Goal: Task Accomplishment & Management: Complete application form

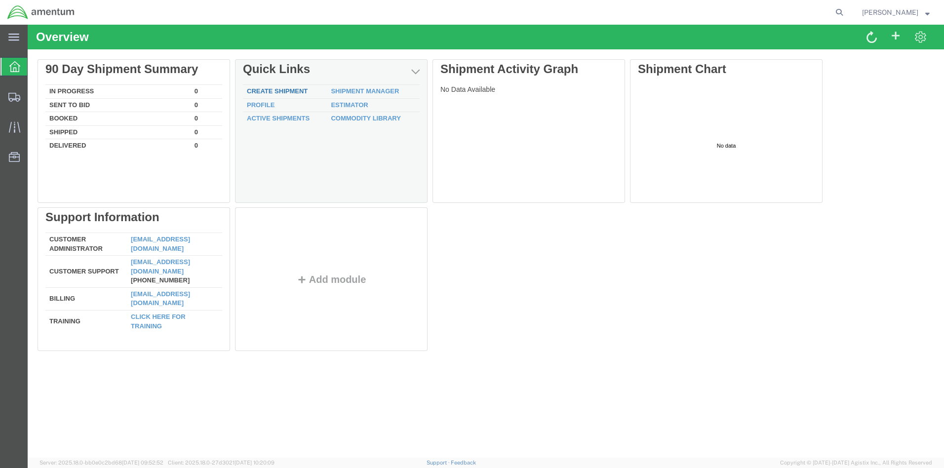
click at [286, 89] on link "Create Shipment" at bounding box center [277, 90] width 61 height 7
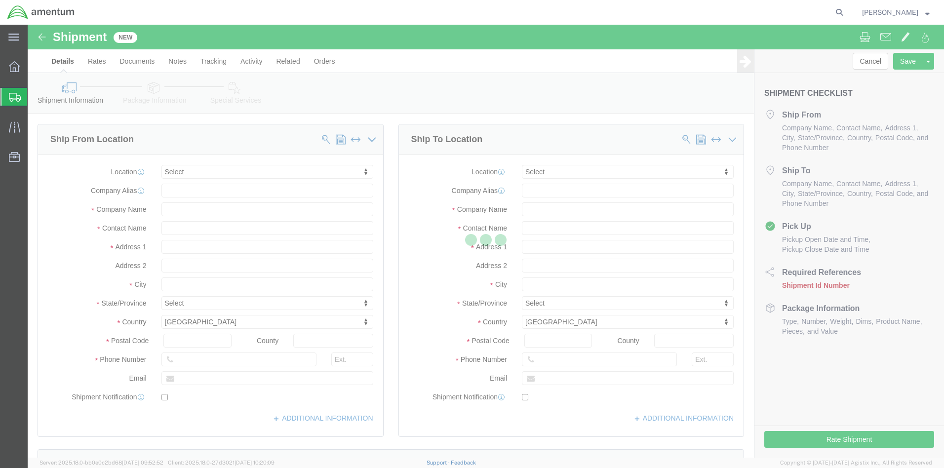
select select
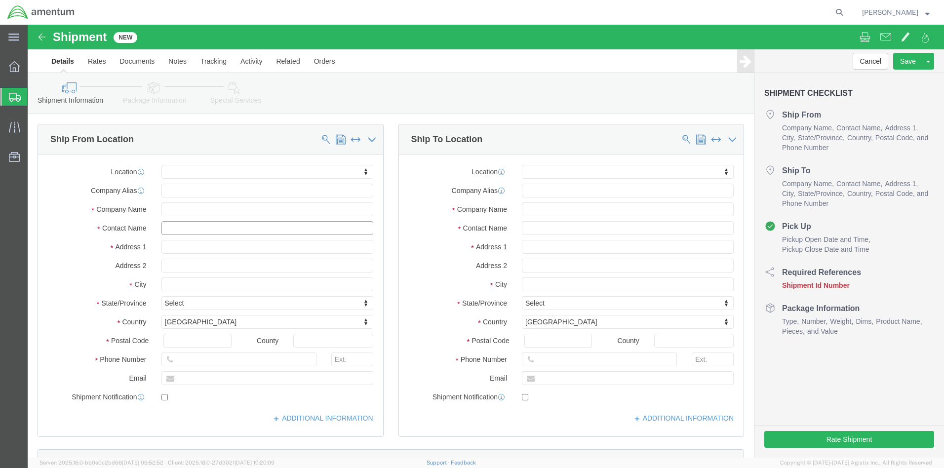
click input "text"
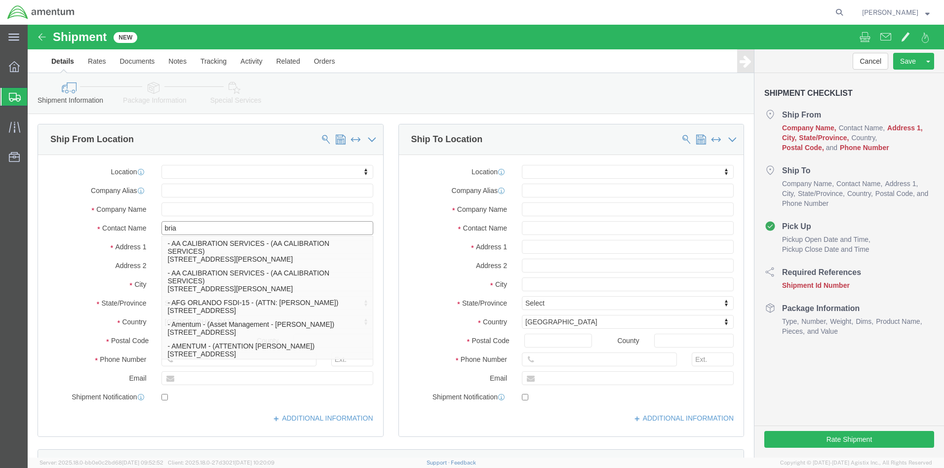
type input "brian"
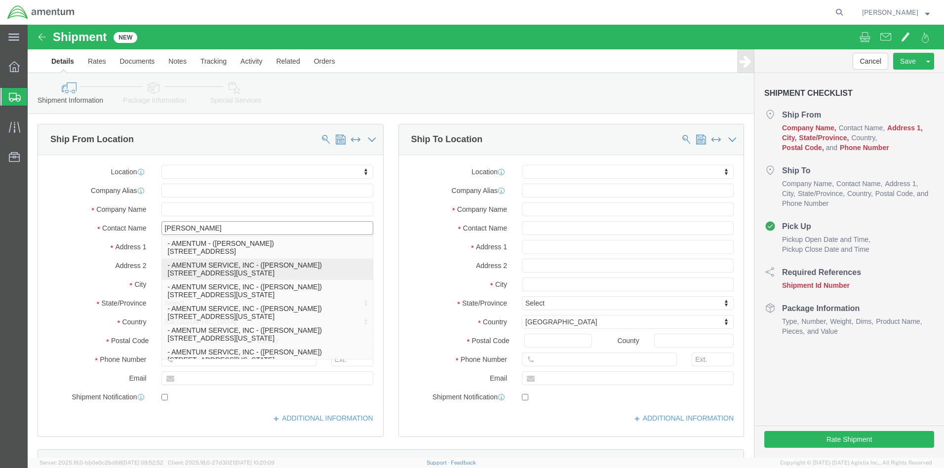
click p "- AMENTUM SERVICE, INC - (BRIAN POTTER) 783 D. AVE SFWSL, BLDG 137, VIRGINIA BE…"
select select
type input "AMENTUM SERVICE, INC"
type input "[PERSON_NAME]"
type input "[STREET_ADDRESS]"
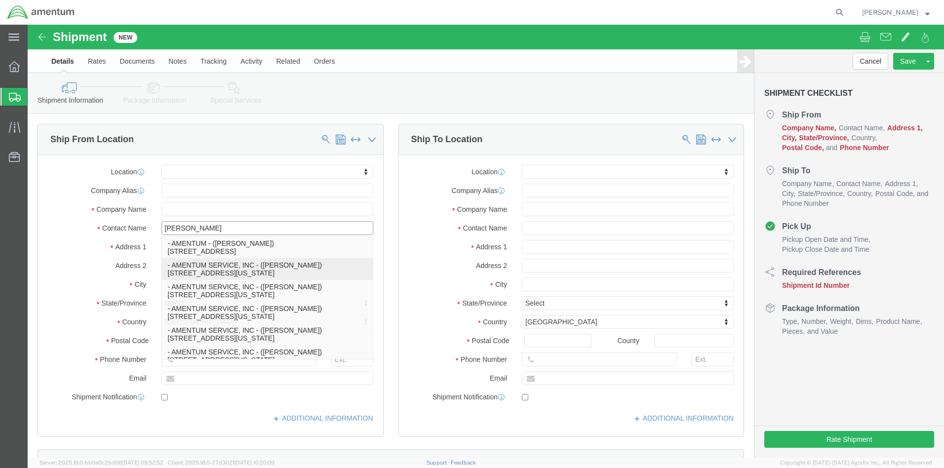
type input "BLDG 137"
type input "[US_STATE][GEOGRAPHIC_DATA]"
type input "23460"
select select "VA"
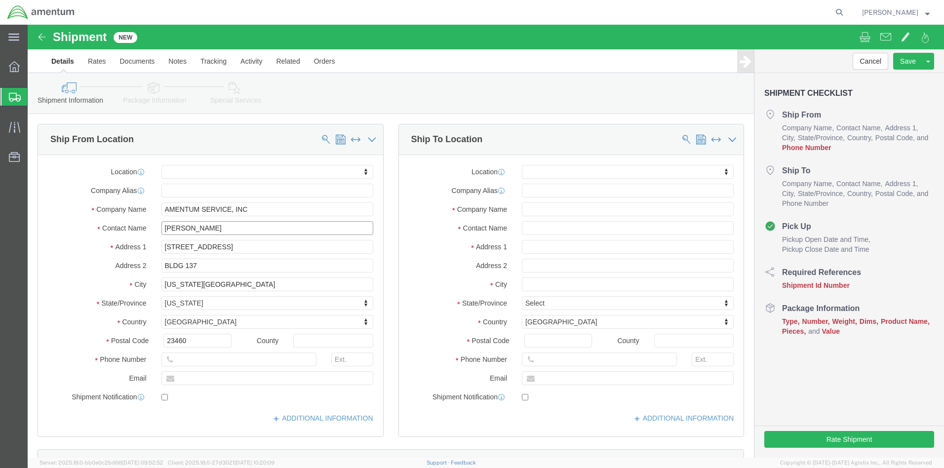
type input "[PERSON_NAME]"
click input "text"
type input "betty"
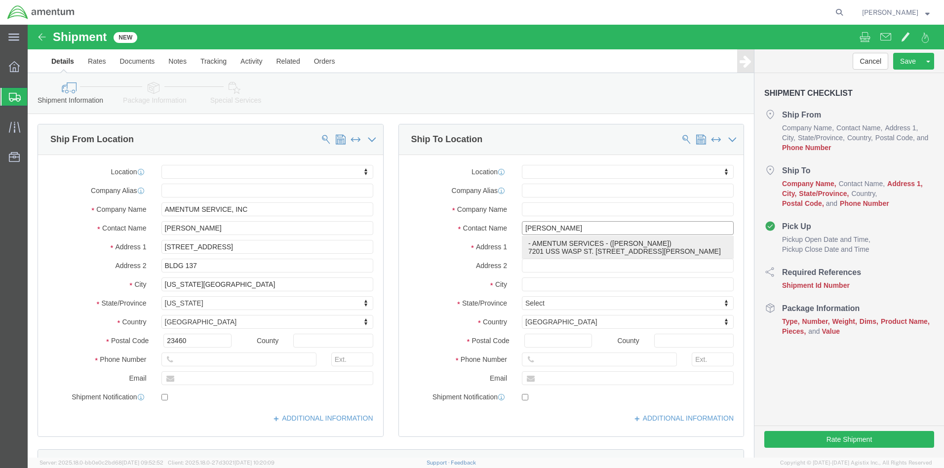
click p "- AMENTUM SERVICES - (BETTY FULLER) 7201 USS WASP ST. BLDG 2992, NAS WHITING FI…"
select select
type input "AMENTUM SERVICES"
type input "[PERSON_NAME]"
type input "7201 USS WASP ST. BLDG 2992"
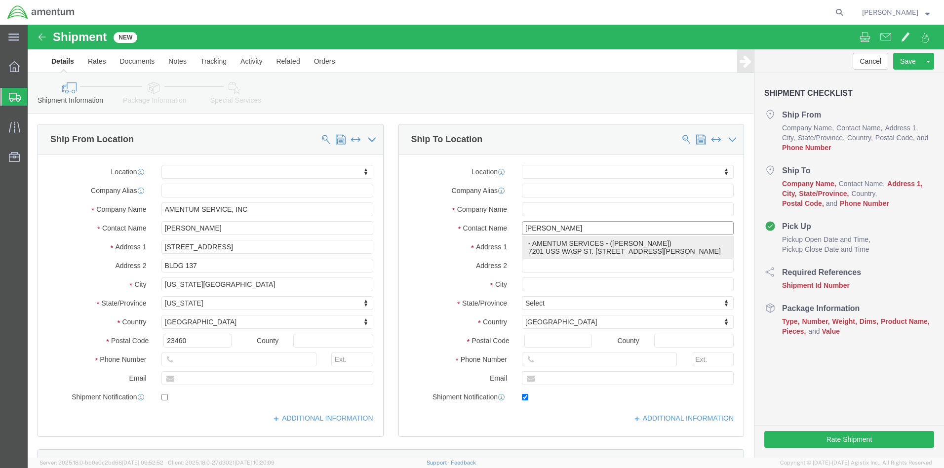
type input "NAS [PERSON_NAME] FIELD"
type input "[PERSON_NAME]"
type input "32570"
type input "8504846263"
type input "[PERSON_NAME][EMAIL_ADDRESS][PERSON_NAME][DOMAIN_NAME]"
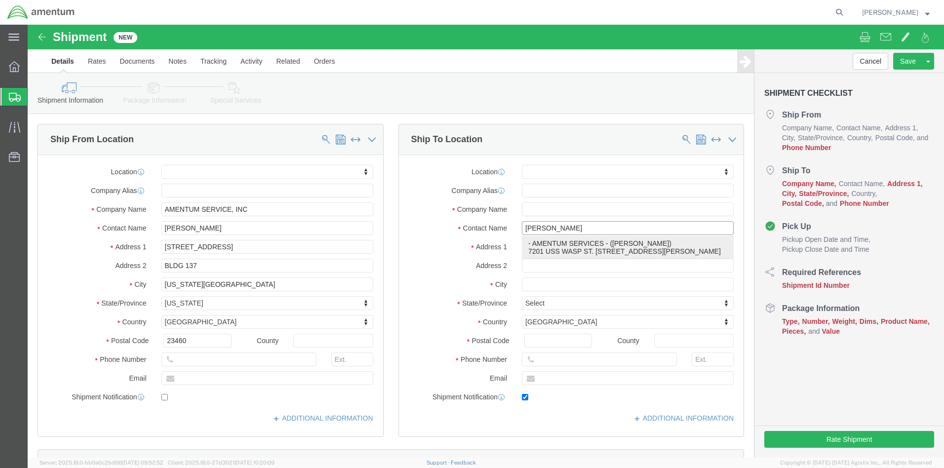
checkbox input "true"
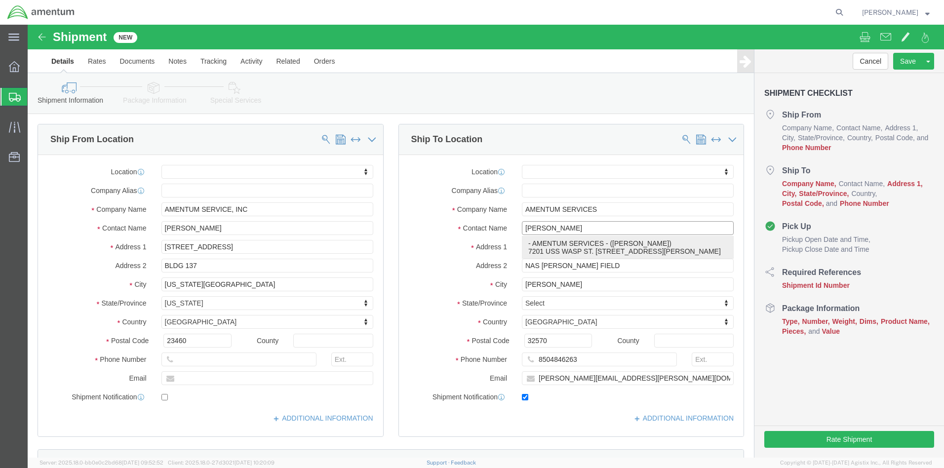
select select "FL"
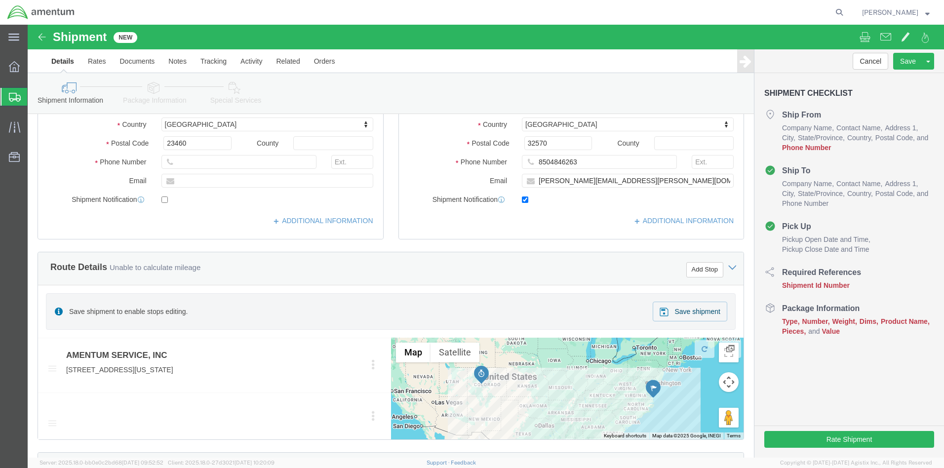
scroll to position [445, 0]
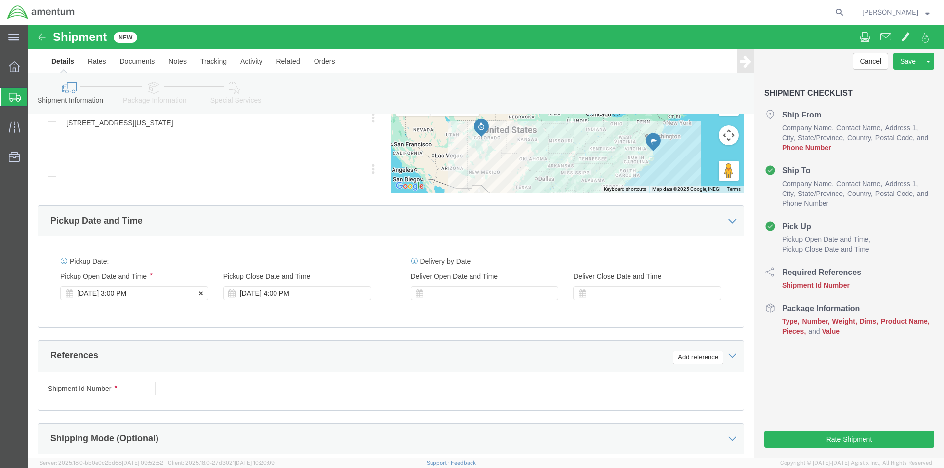
type input "[PERSON_NAME]"
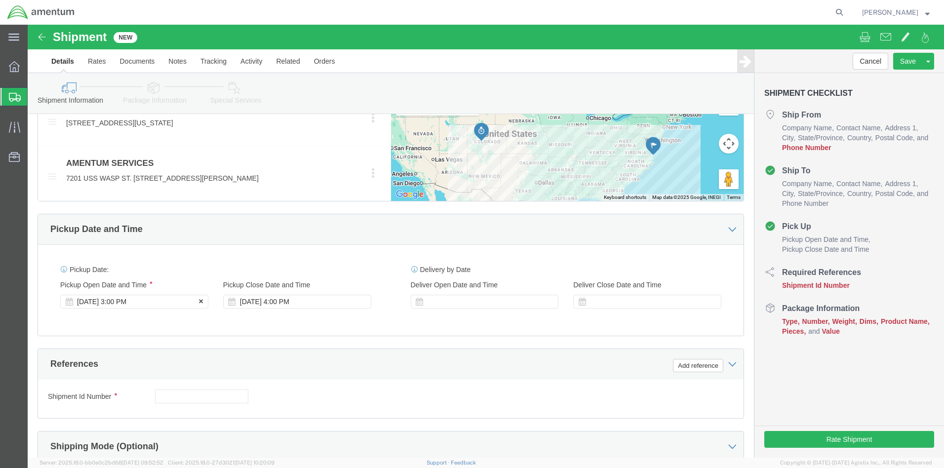
click div "Sep 09 2025 3:00 PM"
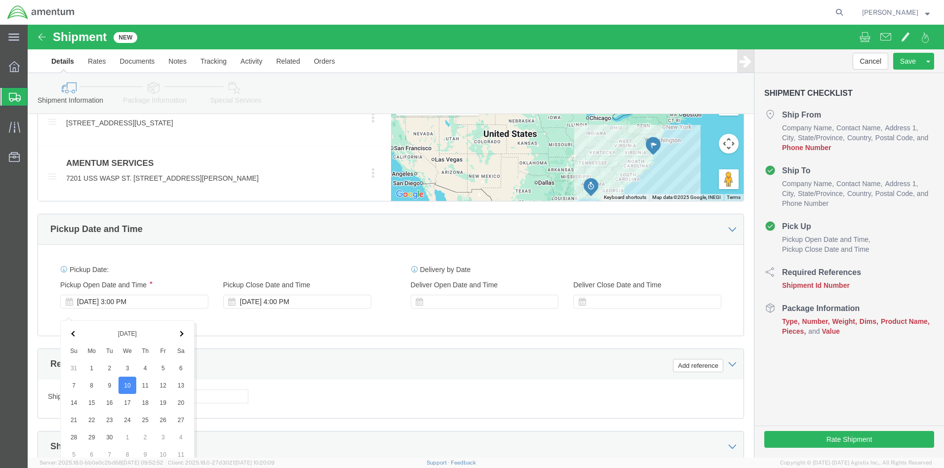
click input "3:00 PM"
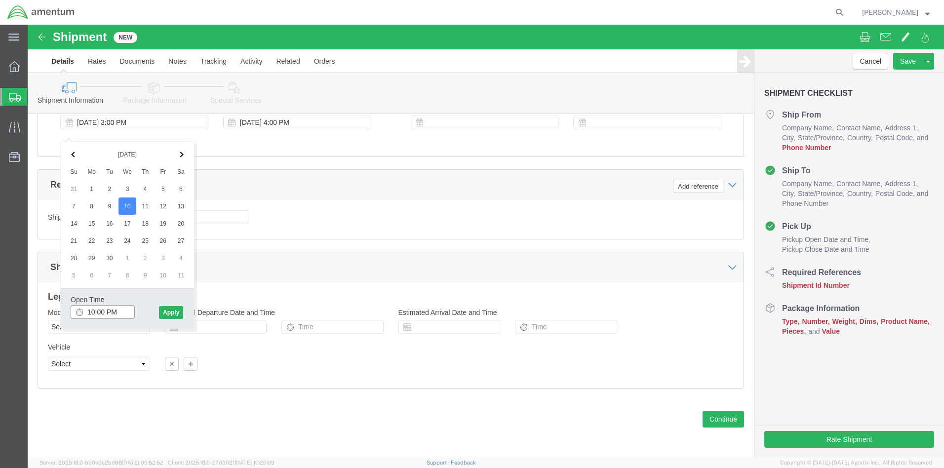
click input "10:00 PM"
click input "1000 PM"
type input "1000 am"
click button "Apply"
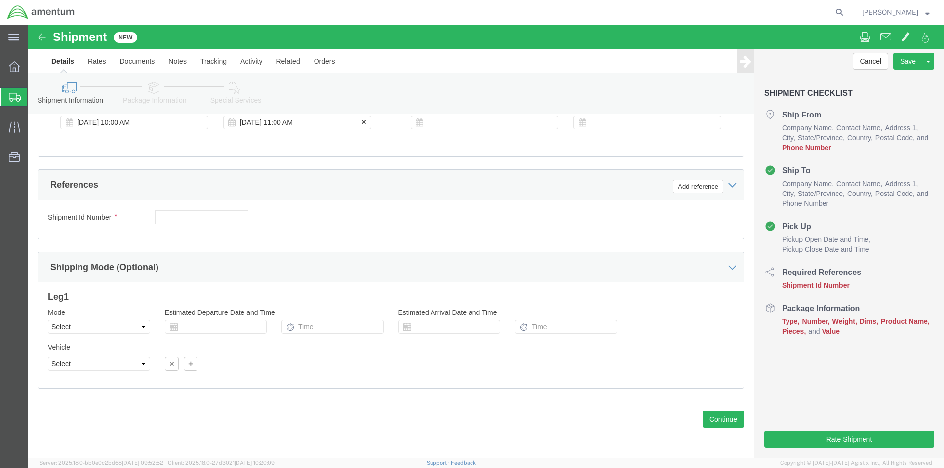
click div "Sep 10 2025 11:00 AM"
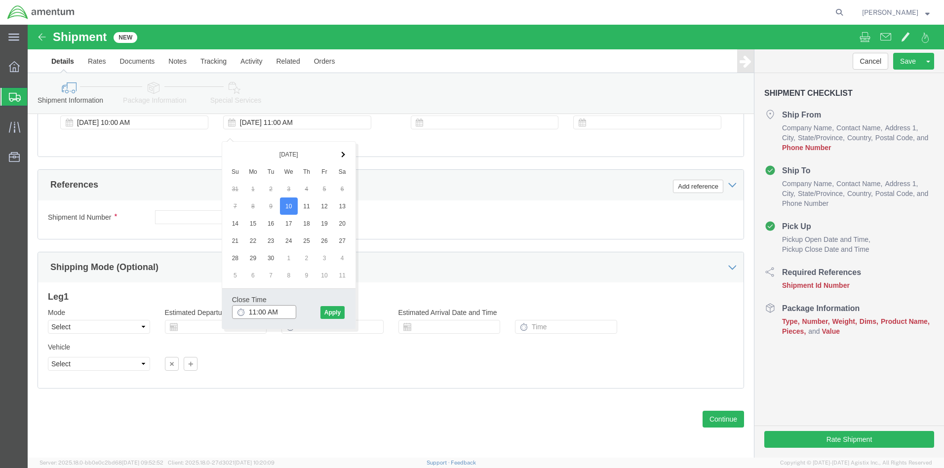
click input "11:00 AM"
drag, startPoint x: 240, startPoint y: 277, endPoint x: 244, endPoint y: 277, distance: 5.0
click input "4:00 AM"
drag, startPoint x: 249, startPoint y: 277, endPoint x: 238, endPoint y: 280, distance: 11.4
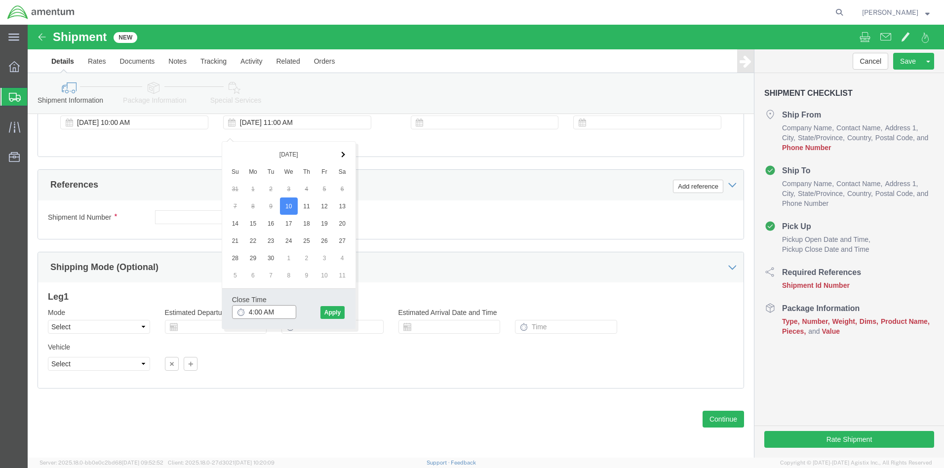
click input "4:00 AM"
drag, startPoint x: 247, startPoint y: 278, endPoint x: 232, endPoint y: 278, distance: 15.3
click input "4:0PAM"
type input "4:00 PM"
click button "Apply"
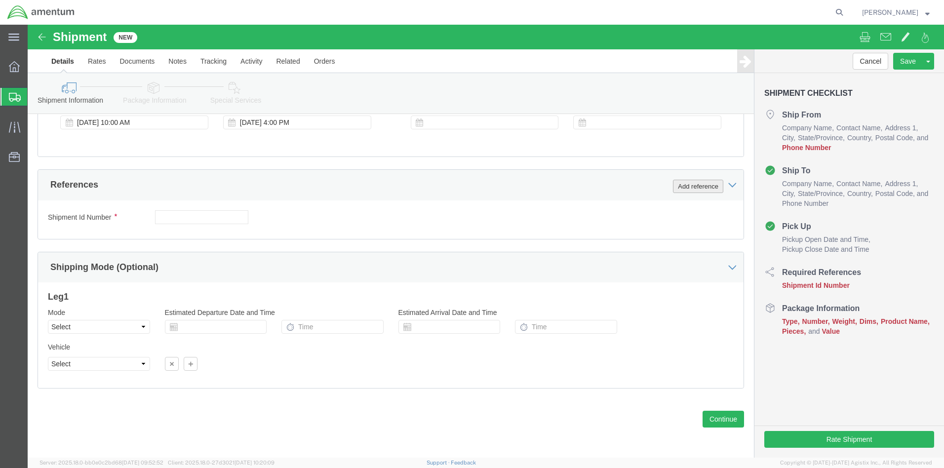
click button "Add reference"
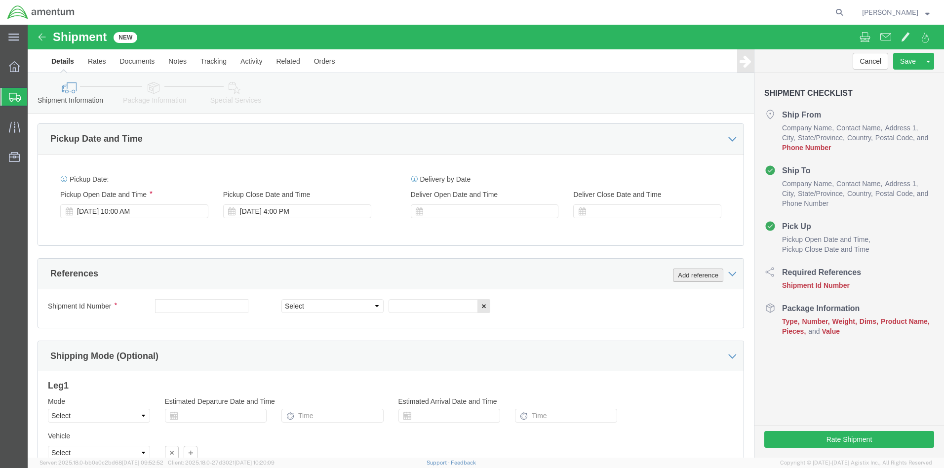
click button "Add reference"
click input "text"
type input "6600"
select select "PCKSLIP"
select select "DEPT"
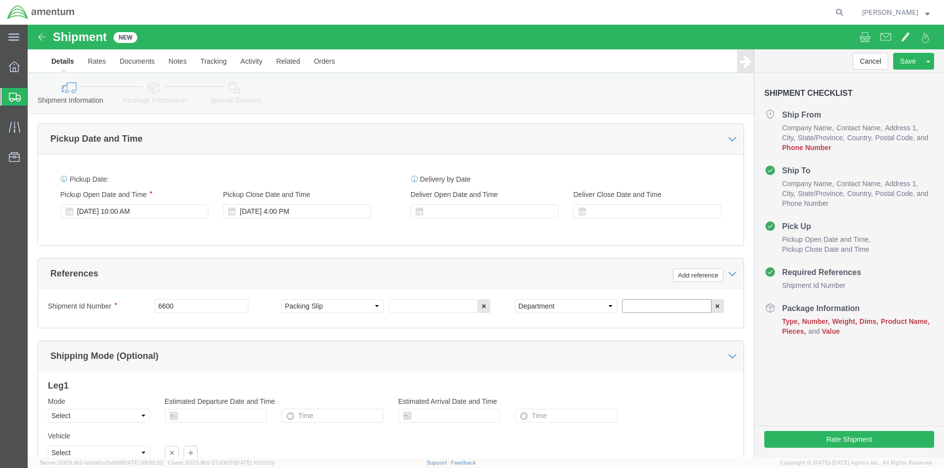
click input "text"
type input "T 44"
click input "text"
type input "252214"
click button "Add reference"
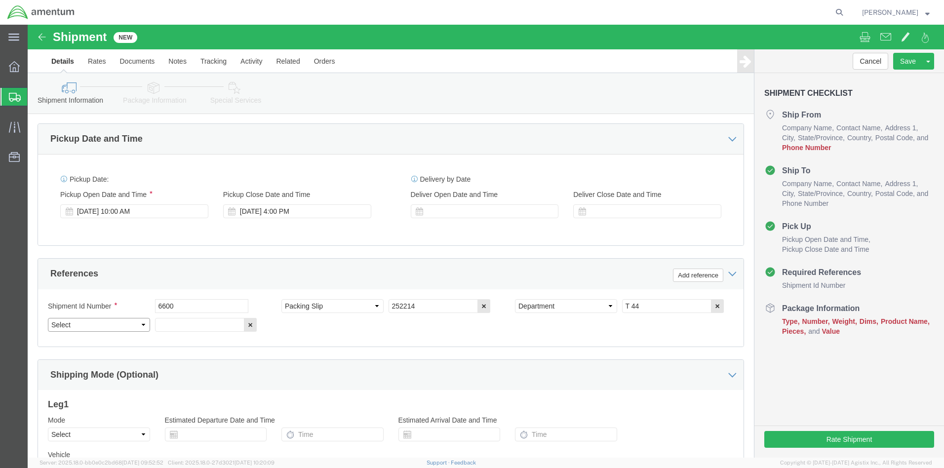
select select "PROJNUM"
click input "text"
type input "6097.4.034.01.c.fc.0.23O.e00"
click input "T 44"
type input "T44"
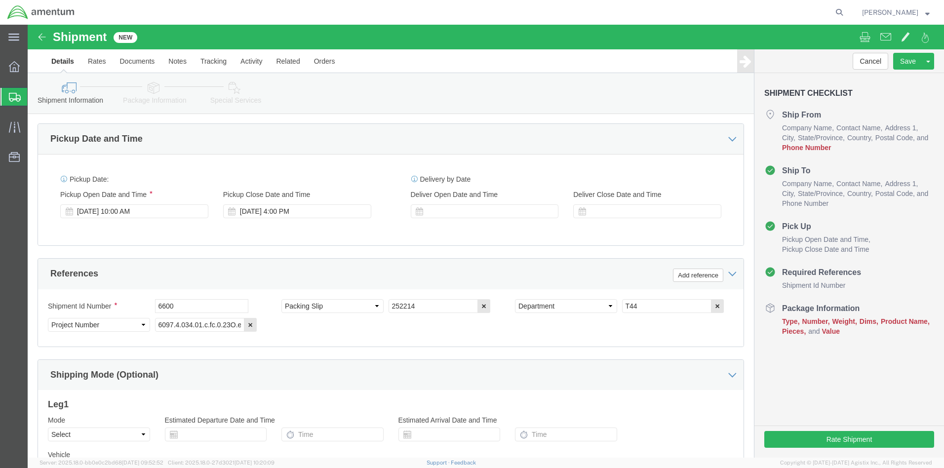
click button "Continue"
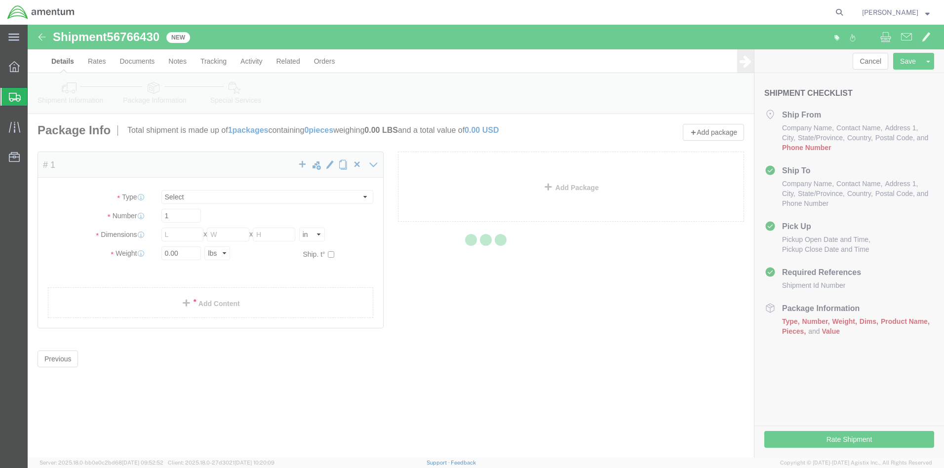
select select "CBOX"
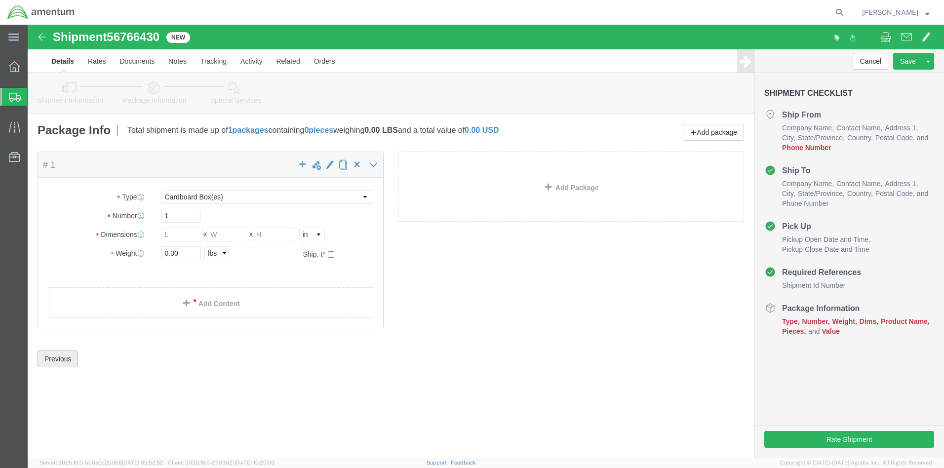
click button "Previous"
click input "1"
type input "4"
click input "text"
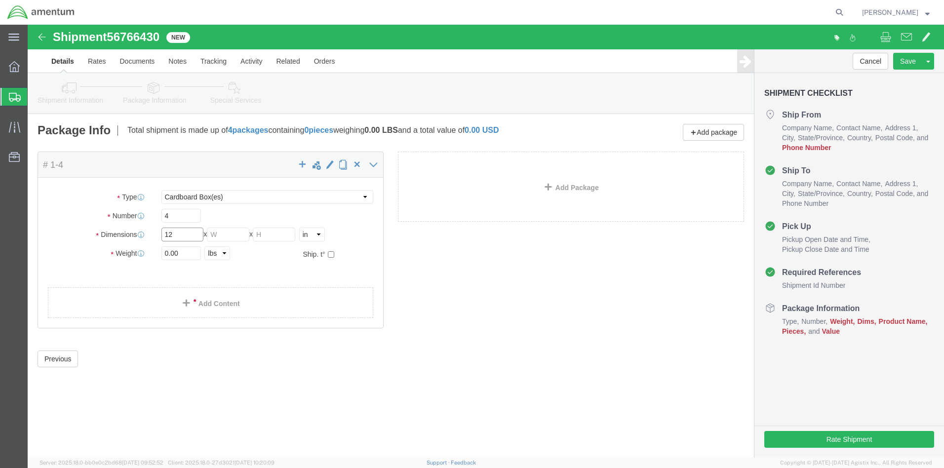
type input "12"
click input "0.00"
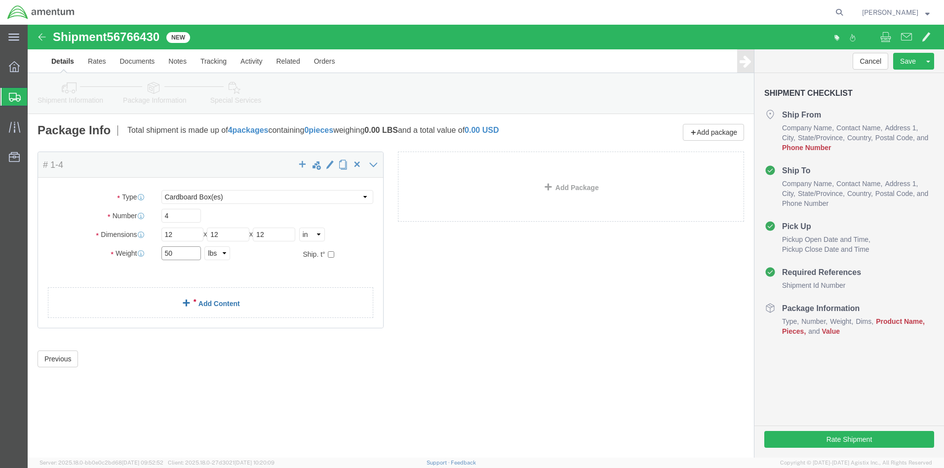
type input "50"
click link "Add Content"
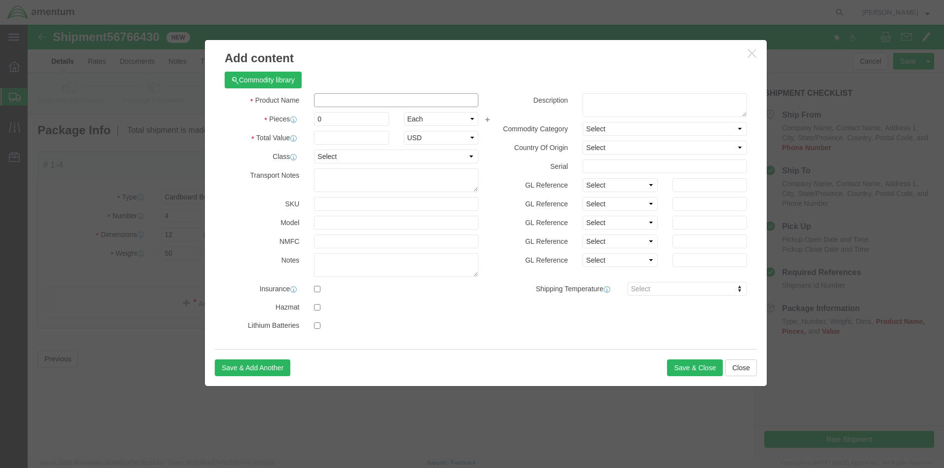
click input "text"
type input "aircraft parts"
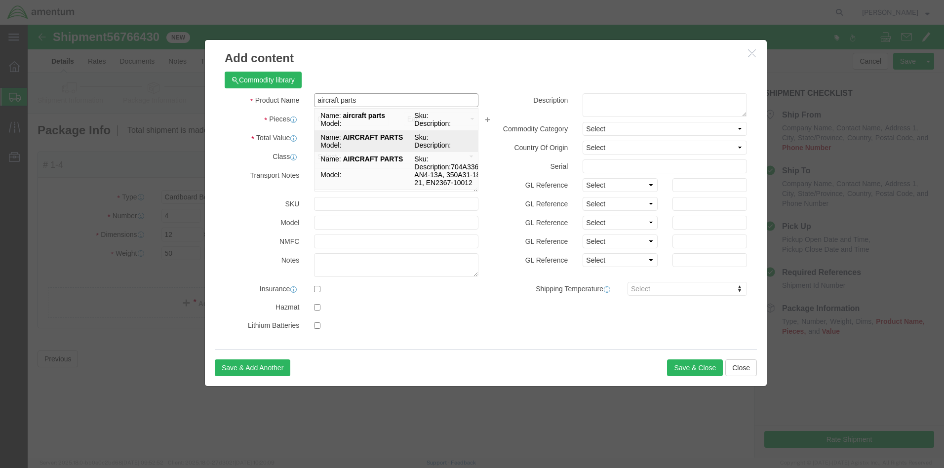
click td "Model:"
select select
type input "31.84"
select select
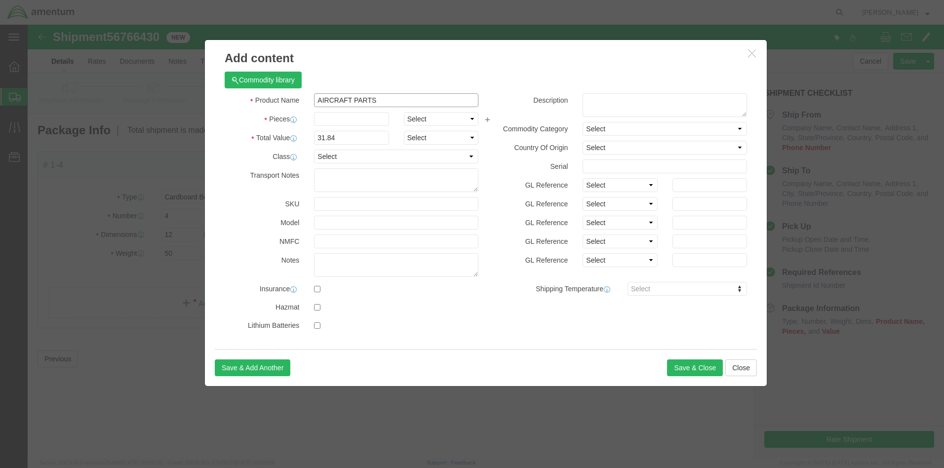
type input "AIRCRAFT PARTS"
click input "text"
type input "4"
click input "127.36"
click input "10000006"
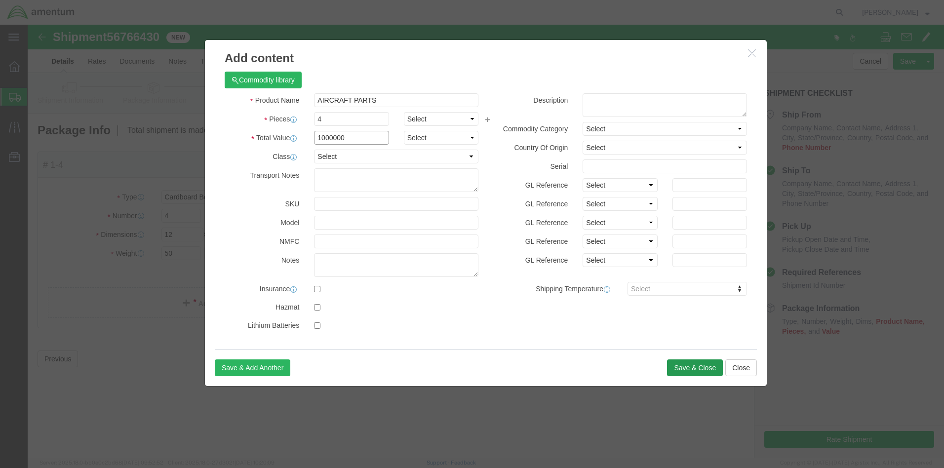
type input "1000000"
click button "Save & Close"
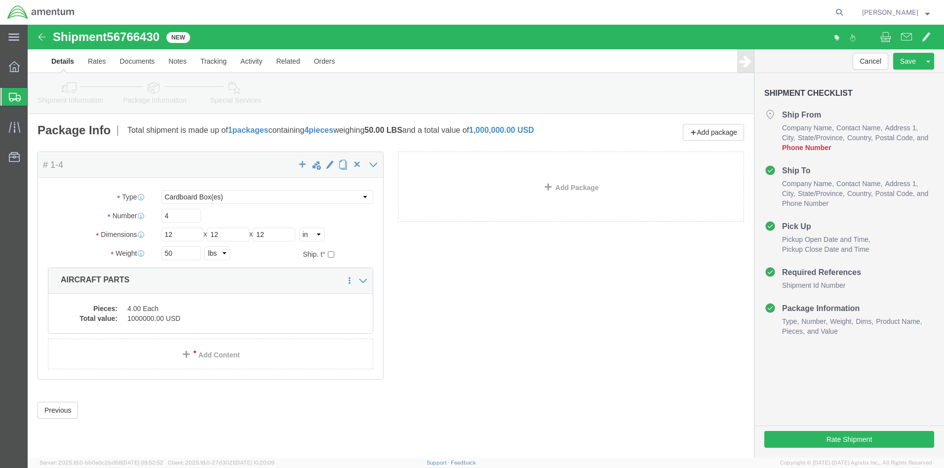
click span "Phone Number"
click button "Previous"
click link "Shipment Information"
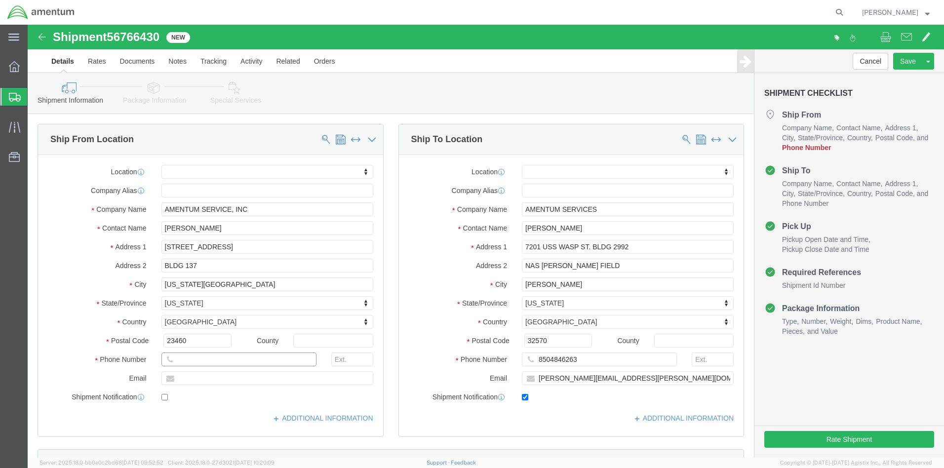
click input "text"
type input "75741773347"
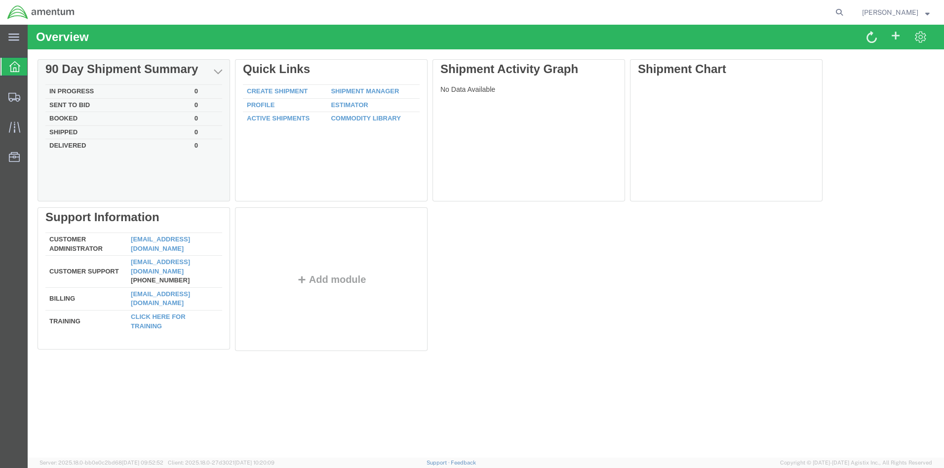
click at [81, 89] on td "In Progress" at bounding box center [117, 92] width 145 height 14
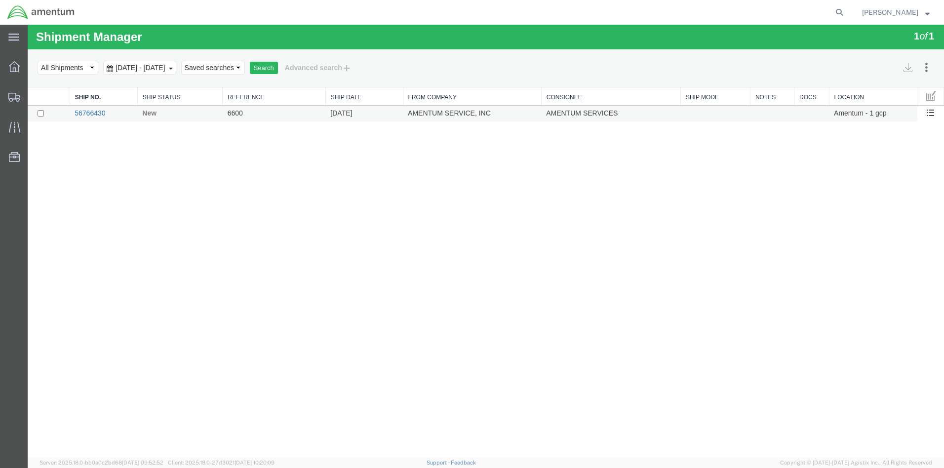
click at [90, 113] on link "56766430" at bounding box center [90, 113] width 31 height 8
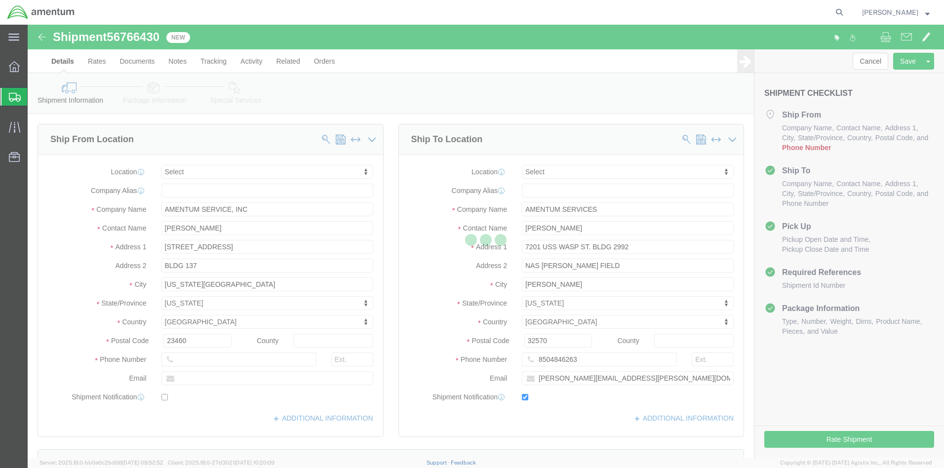
select select
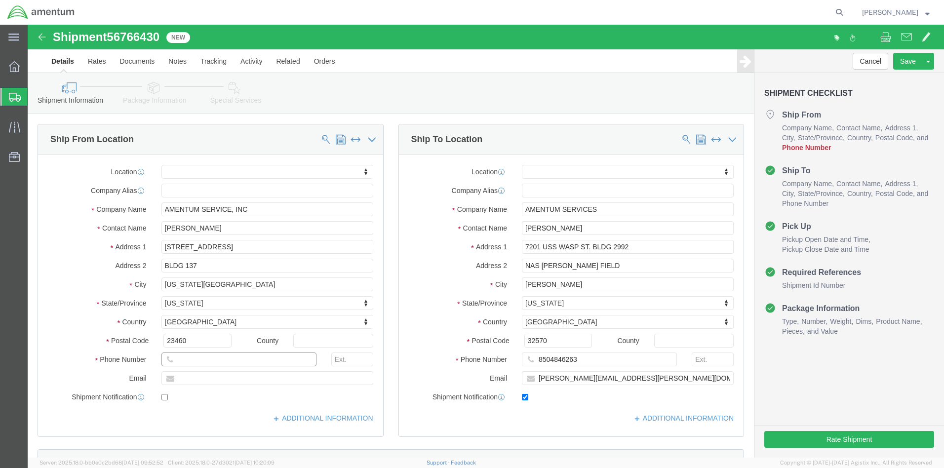
click input "text"
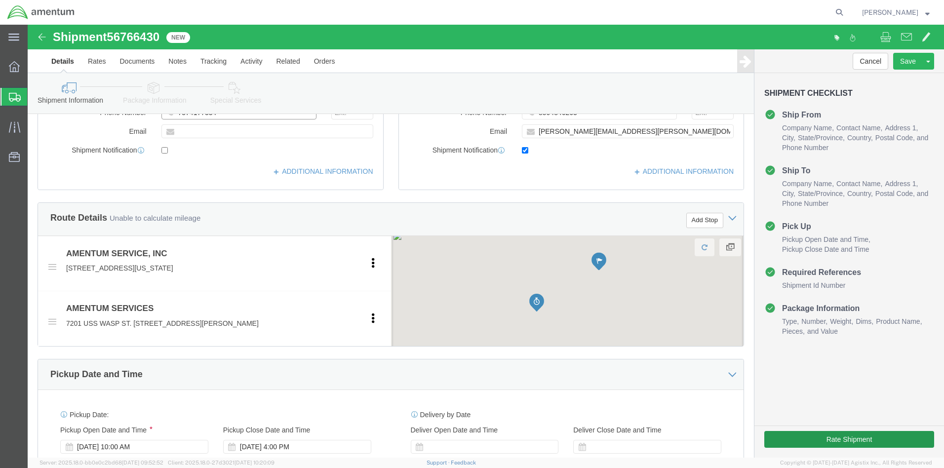
type input "7574177334"
click button "Rate Shipment"
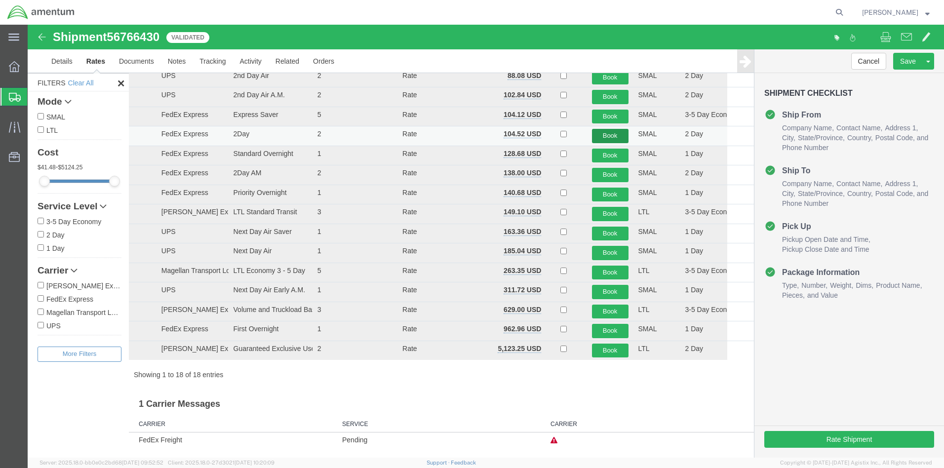
scroll to position [0, 0]
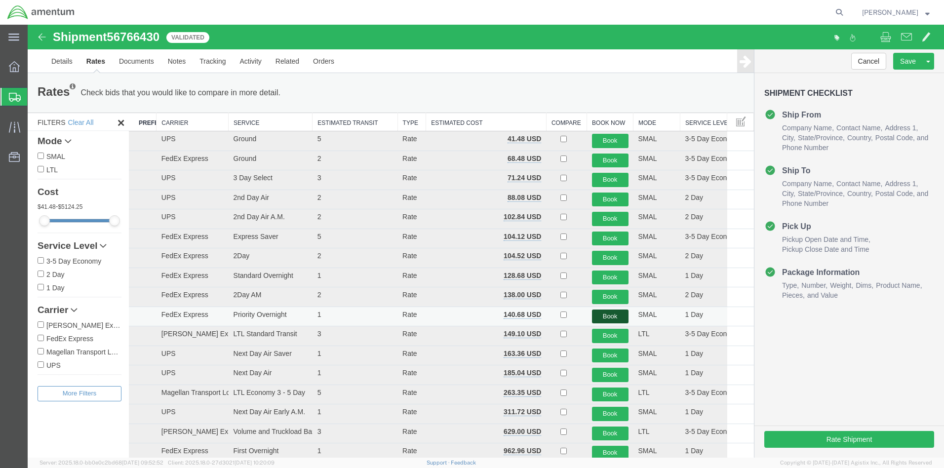
click at [609, 314] on button "Book" at bounding box center [610, 317] width 37 height 14
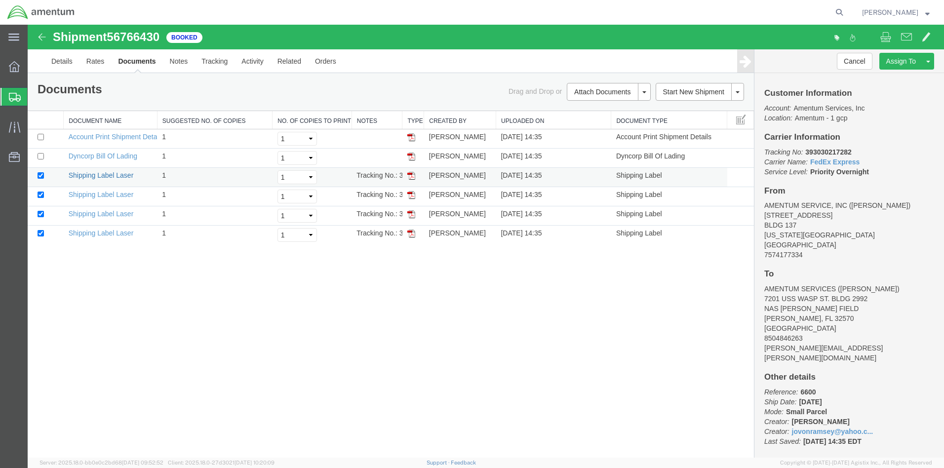
click at [113, 176] on link "Shipping Label Laser" at bounding box center [101, 175] width 65 height 8
click at [108, 194] on link "Shipping Label Laser" at bounding box center [101, 195] width 65 height 8
click at [108, 213] on link "Shipping Label Laser" at bounding box center [101, 214] width 65 height 8
click at [114, 232] on link "Shipping Label Laser" at bounding box center [101, 233] width 65 height 8
click at [64, 62] on link "Details" at bounding box center [61, 61] width 35 height 24
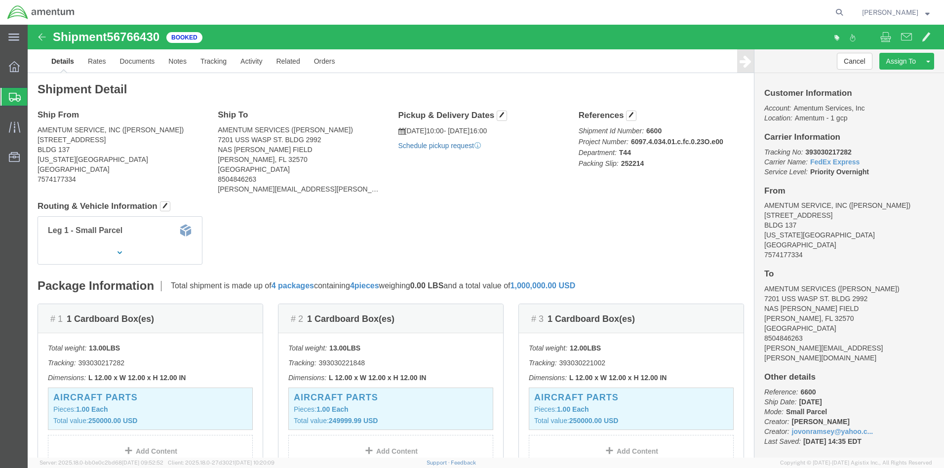
click link "Schedule pickup request"
